Goal: Information Seeking & Learning: Learn about a topic

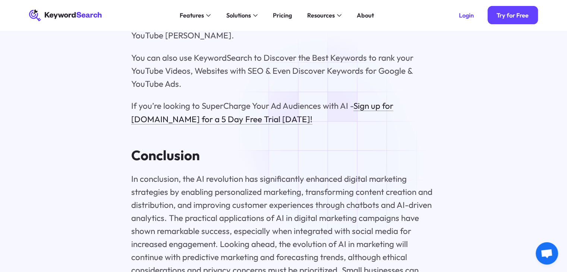
scroll to position [3909, 0]
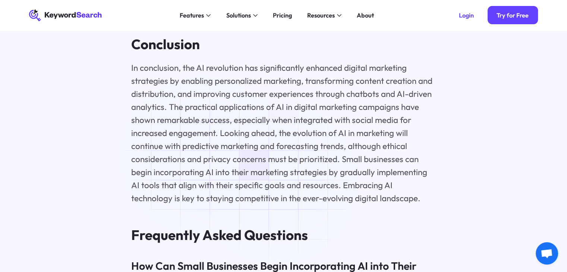
scroll to position [4035, 0]
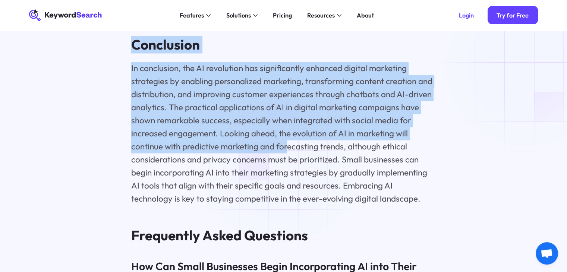
drag, startPoint x: 131, startPoint y: 59, endPoint x: 292, endPoint y: 163, distance: 191.7
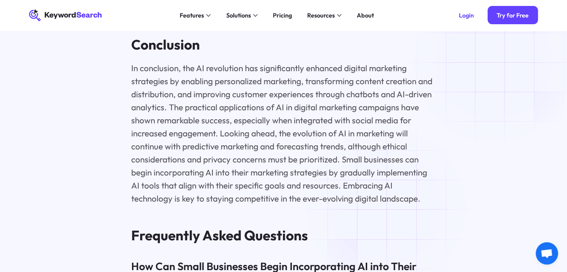
click at [389, 206] on p "In conclusion, the AI revolution has significantly enhanced digital marketing s…" at bounding box center [283, 134] width 304 height 144
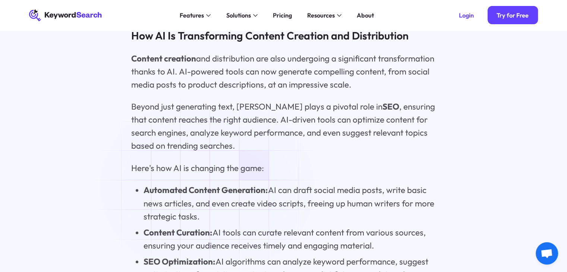
scroll to position [1223, 0]
